Goal: Task Accomplishment & Management: Use online tool/utility

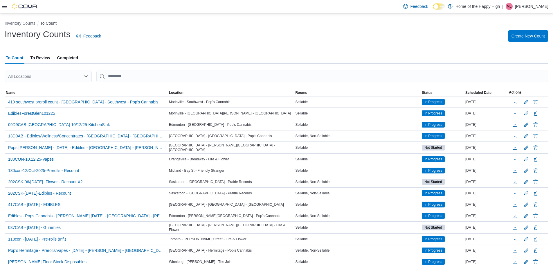
click at [4, 8] on icon at bounding box center [4, 6] width 5 height 5
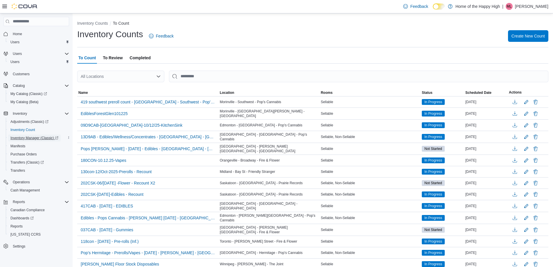
click at [29, 134] on span "Inventory Manager (Classic)" at bounding box center [34, 137] width 48 height 7
click at [29, 121] on span "Adjustments (Classic)" at bounding box center [29, 121] width 38 height 5
